Goal: Complete application form

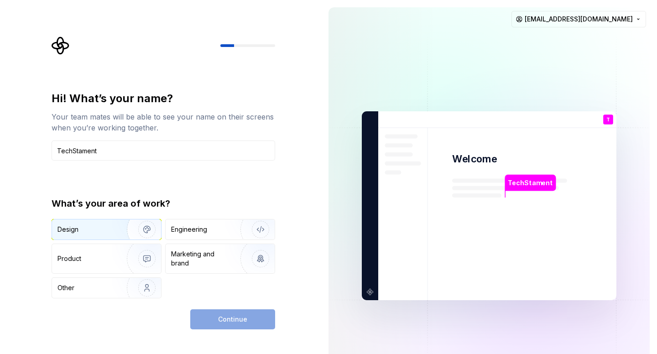
type input "TechStament"
click at [126, 231] on img "button" at bounding box center [141, 229] width 58 height 61
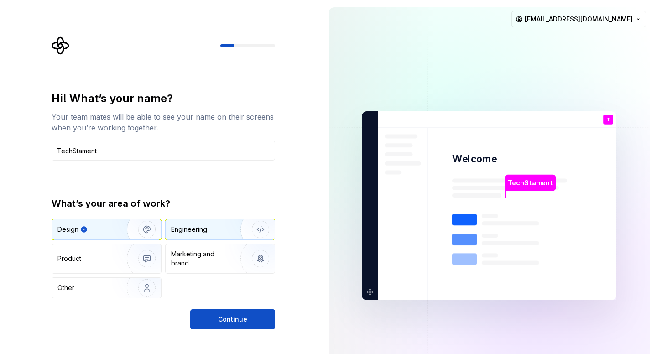
click at [195, 231] on div "Engineering" at bounding box center [189, 229] width 36 height 9
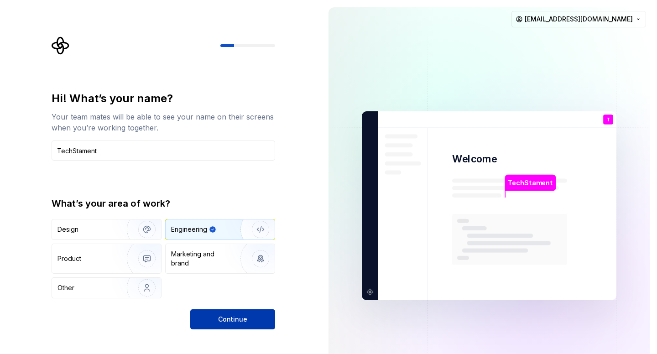
click at [226, 316] on span "Continue" at bounding box center [232, 319] width 29 height 9
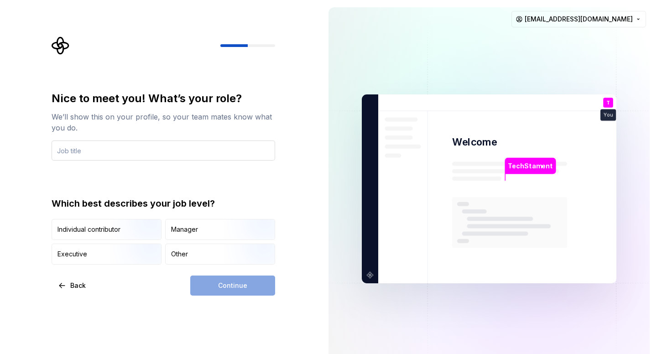
click at [157, 151] on input "text" at bounding box center [164, 151] width 224 height 20
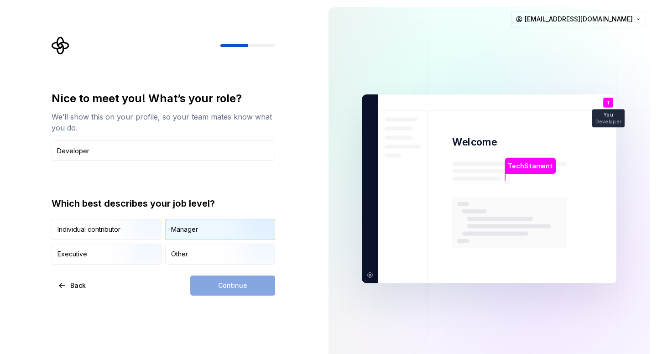
type input "Developer"
click at [189, 230] on div "Manager" at bounding box center [184, 229] width 27 height 9
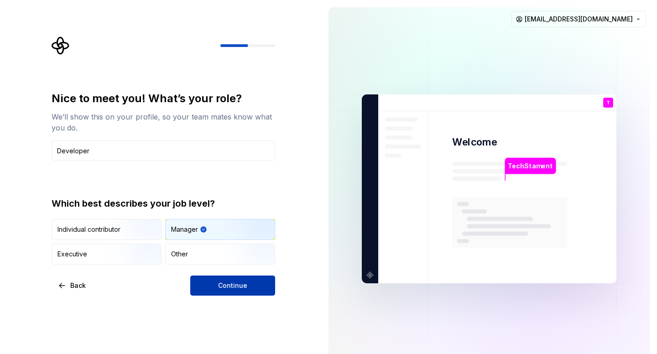
click at [208, 280] on button "Continue" at bounding box center [232, 286] width 85 height 20
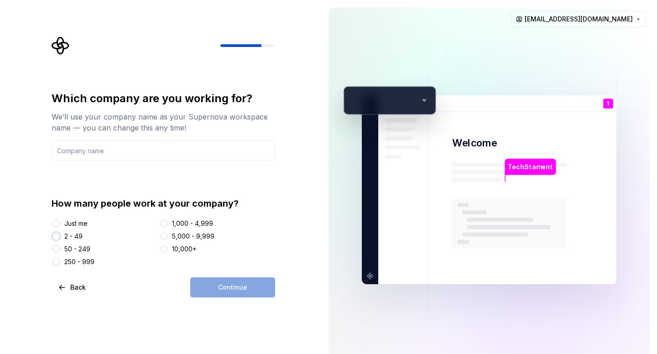
click at [59, 237] on button "2 - 49" at bounding box center [55, 236] width 7 height 7
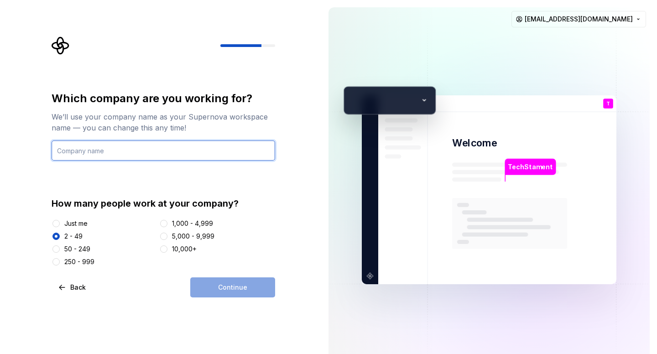
click at [149, 151] on input "text" at bounding box center [164, 151] width 224 height 20
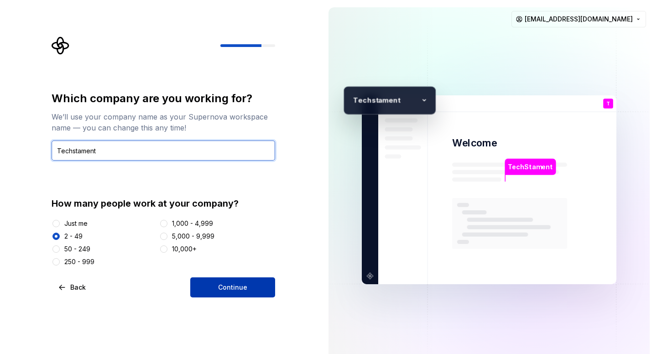
type input "Techstament"
click at [225, 286] on span "Continue" at bounding box center [232, 287] width 29 height 9
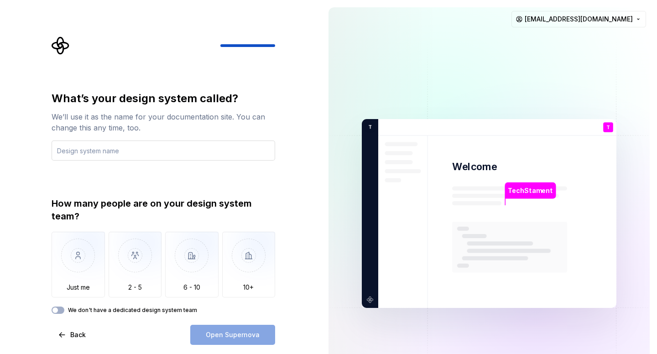
click at [140, 151] on input "text" at bounding box center [164, 151] width 224 height 20
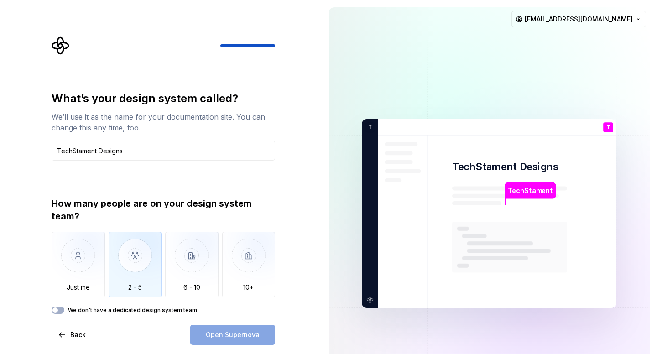
type input "TechStament Designs"
click at [121, 268] on img "button" at bounding box center [135, 262] width 53 height 61
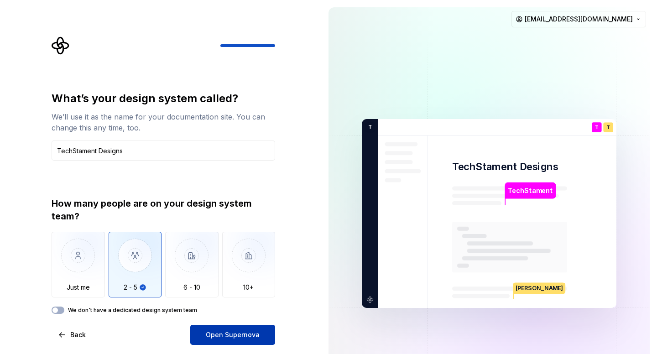
click at [234, 339] on span "Open Supernova" at bounding box center [233, 334] width 54 height 9
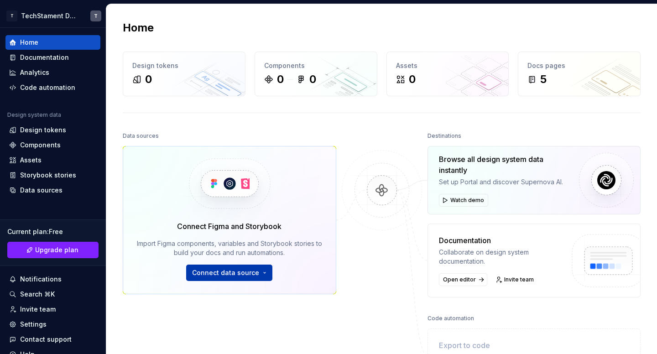
click at [236, 277] on span "Connect data source" at bounding box center [225, 272] width 67 height 9
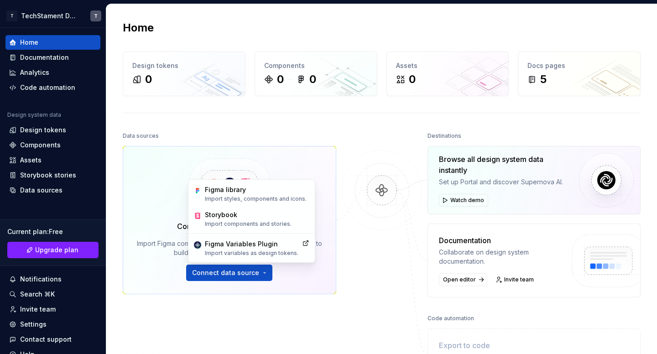
click at [275, 147] on img at bounding box center [229, 184] width 112 height 74
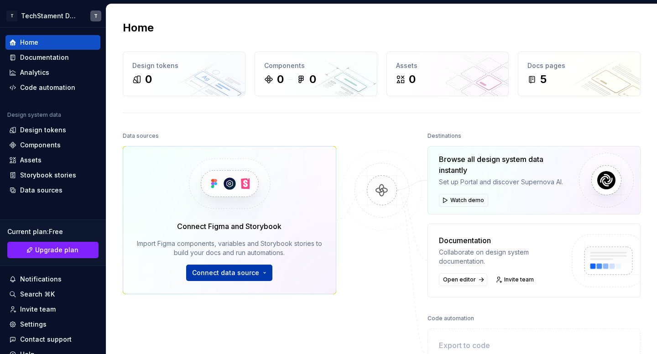
click at [230, 271] on span "Connect data source" at bounding box center [225, 272] width 67 height 9
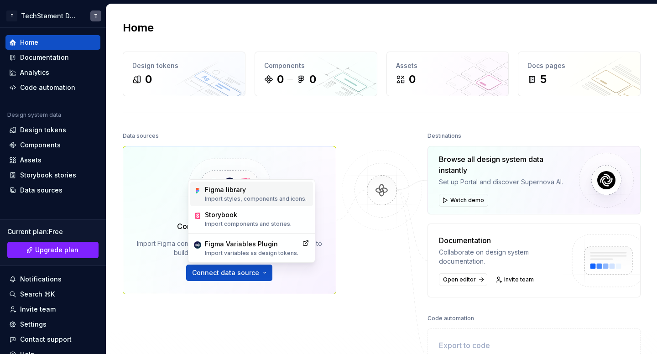
click at [255, 202] on p "Import styles, components and icons." at bounding box center [256, 198] width 102 height 7
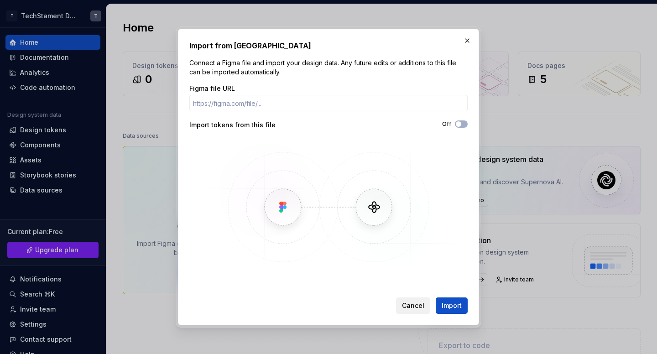
click at [403, 309] on button "Cancel" at bounding box center [413, 306] width 34 height 16
